Goal: Find specific page/section: Find specific page/section

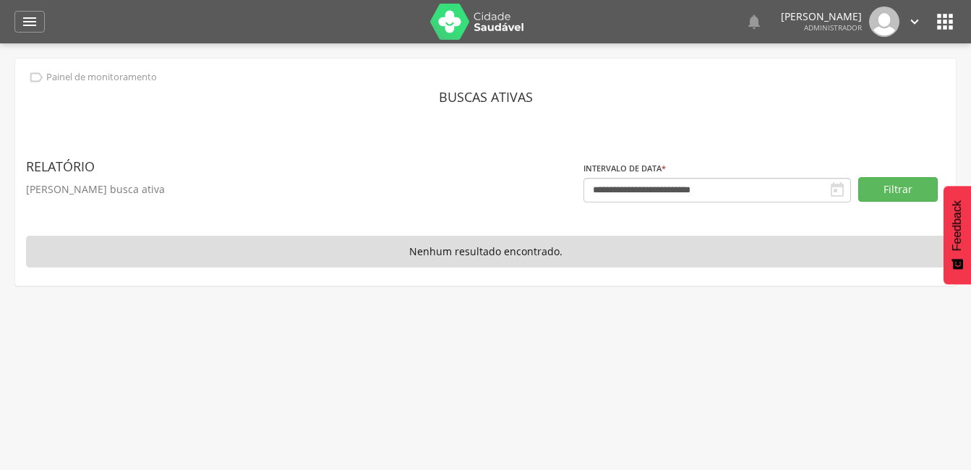
click at [482, 19] on img at bounding box center [477, 22] width 94 height 36
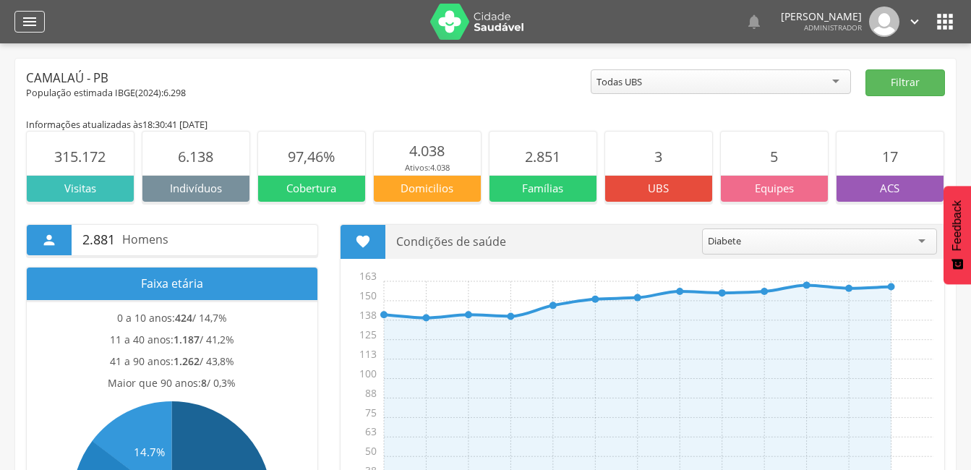
click at [32, 22] on icon "" at bounding box center [29, 21] width 17 height 17
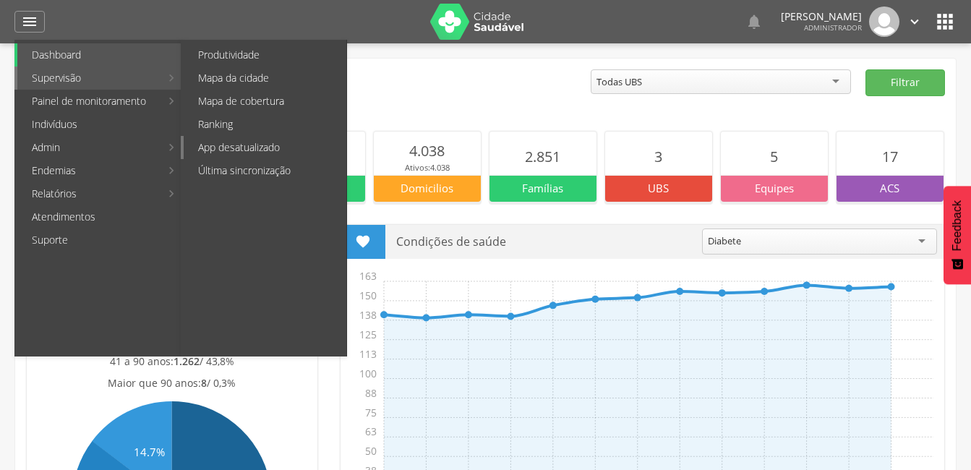
click at [229, 150] on link "App desatualizado" at bounding box center [265, 147] width 163 height 23
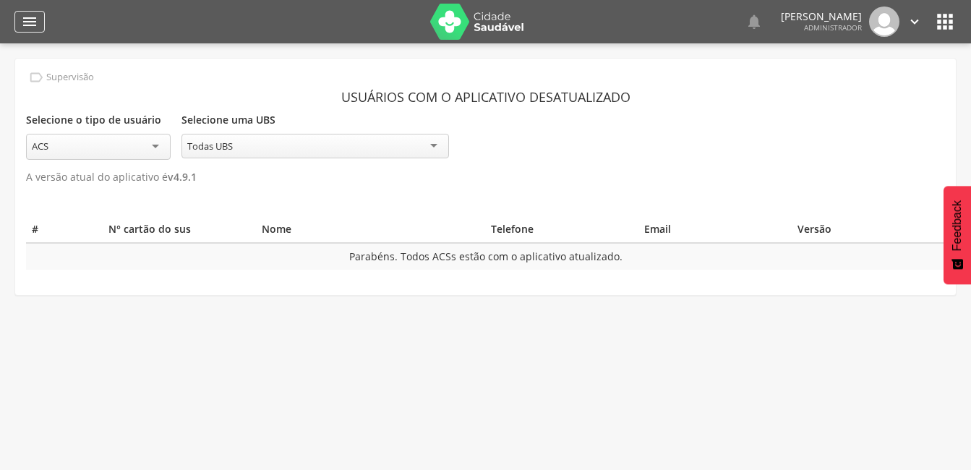
click at [33, 29] on icon "" at bounding box center [29, 21] width 17 height 17
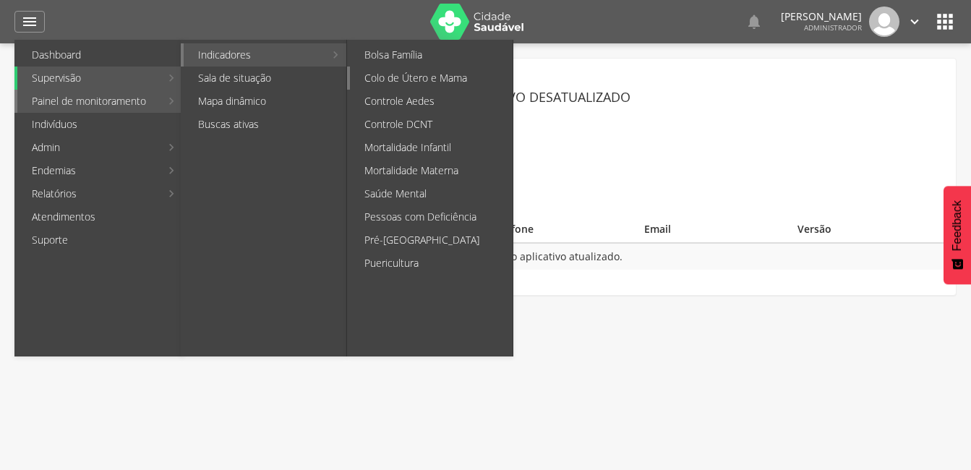
click at [375, 81] on link "Colo de Útero e Mama" at bounding box center [431, 78] width 163 height 23
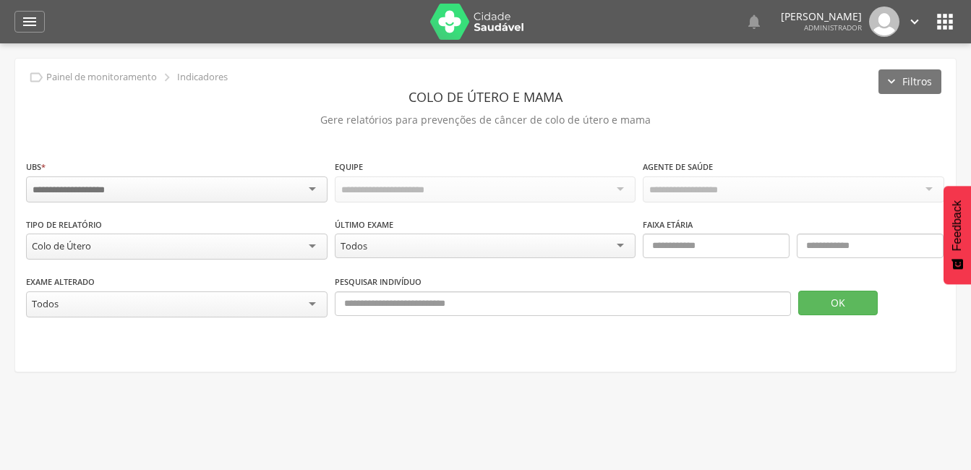
click at [312, 192] on div at bounding box center [177, 189] width 302 height 26
click at [838, 308] on button "OK" at bounding box center [838, 303] width 80 height 25
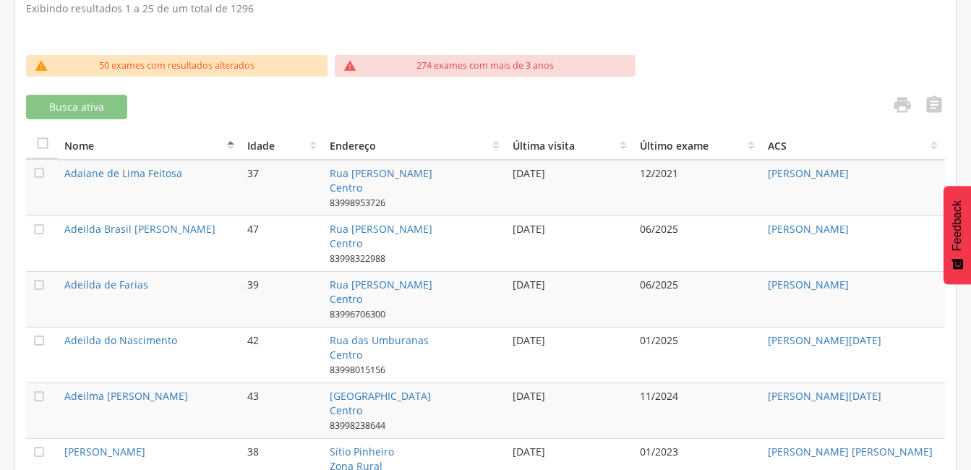
scroll to position [442, 0]
